Goal: Information Seeking & Learning: Learn about a topic

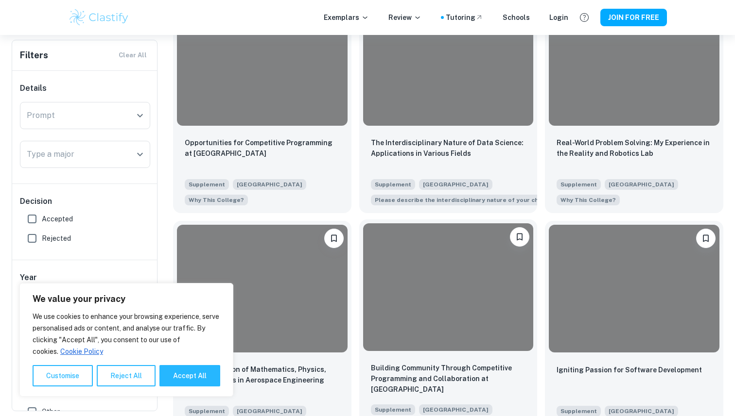
scroll to position [462, 0]
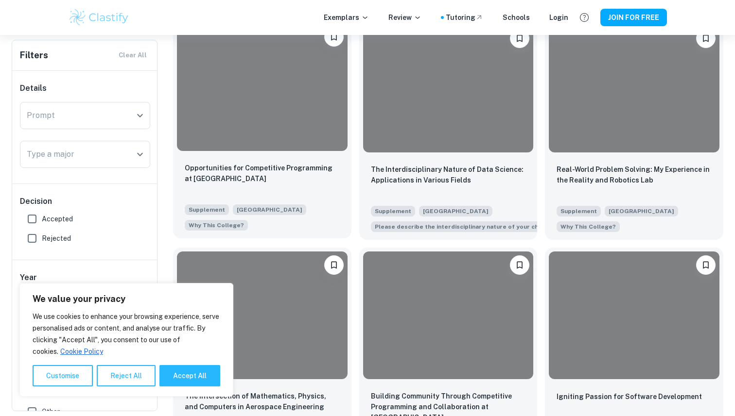
click at [249, 169] on p "Opportunities for Competitive Programming at [GEOGRAPHIC_DATA]" at bounding box center [262, 173] width 155 height 21
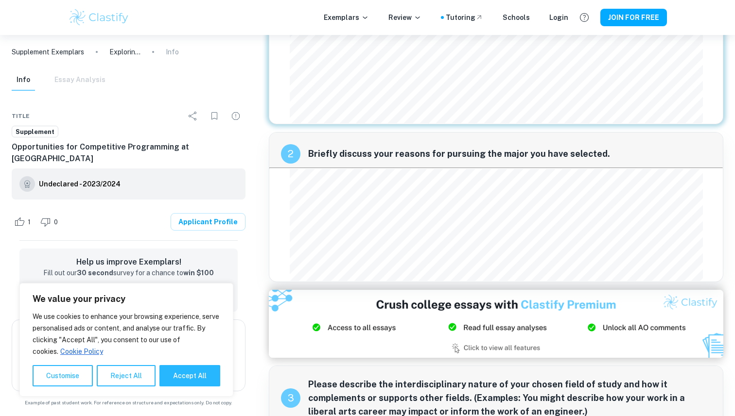
scroll to position [205, 0]
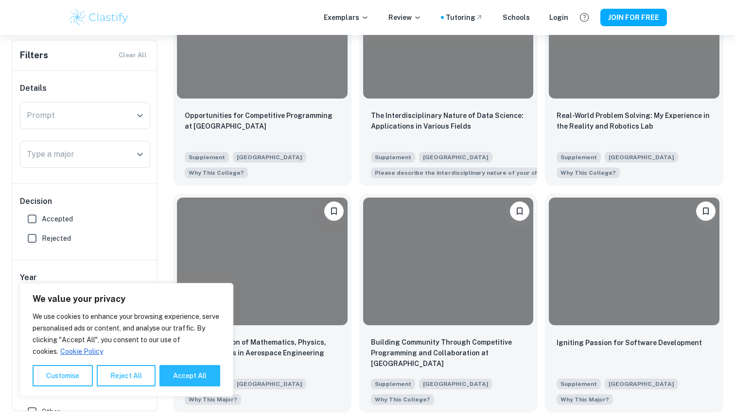
scroll to position [564, 0]
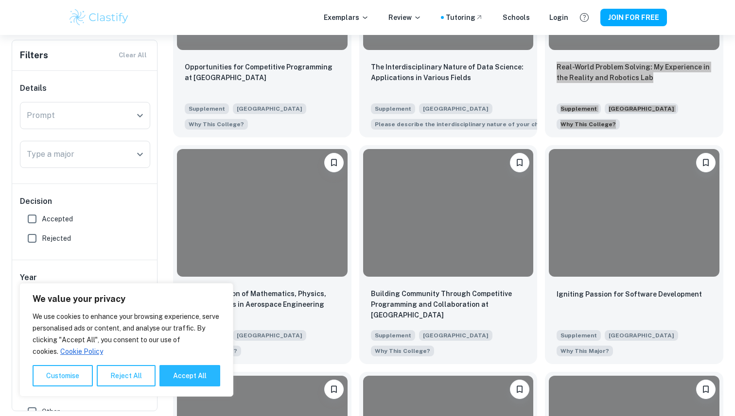
drag, startPoint x: 616, startPoint y: 67, endPoint x: 642, endPoint y: 0, distance: 71.6
